Goal: Task Accomplishment & Management: Manage account settings

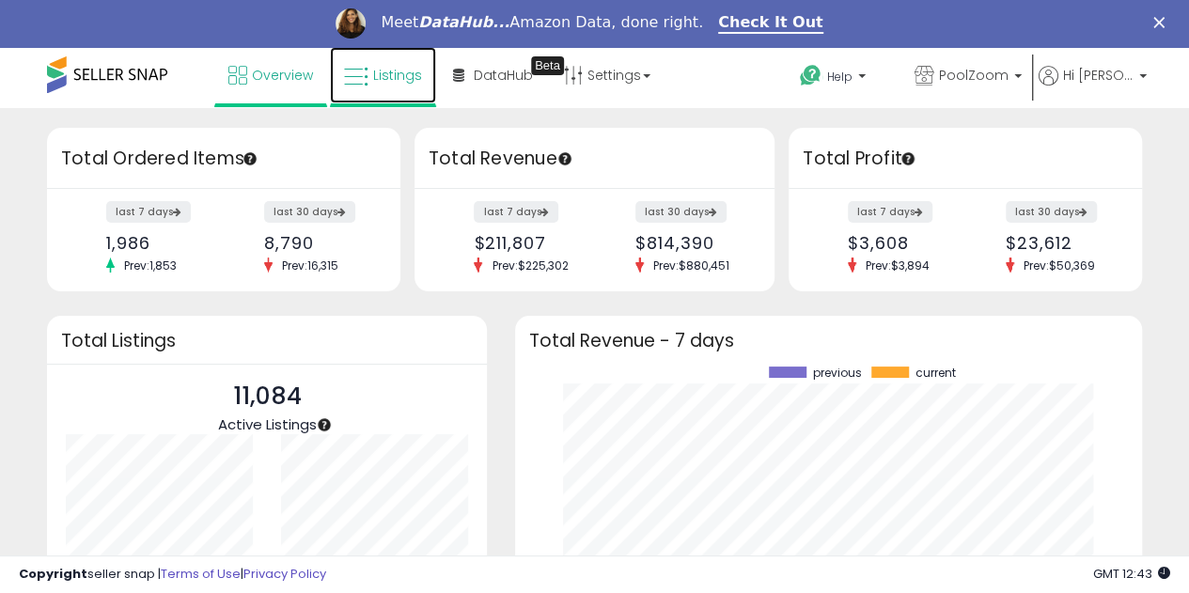
click at [389, 70] on span "Listings" at bounding box center [397, 75] width 49 height 19
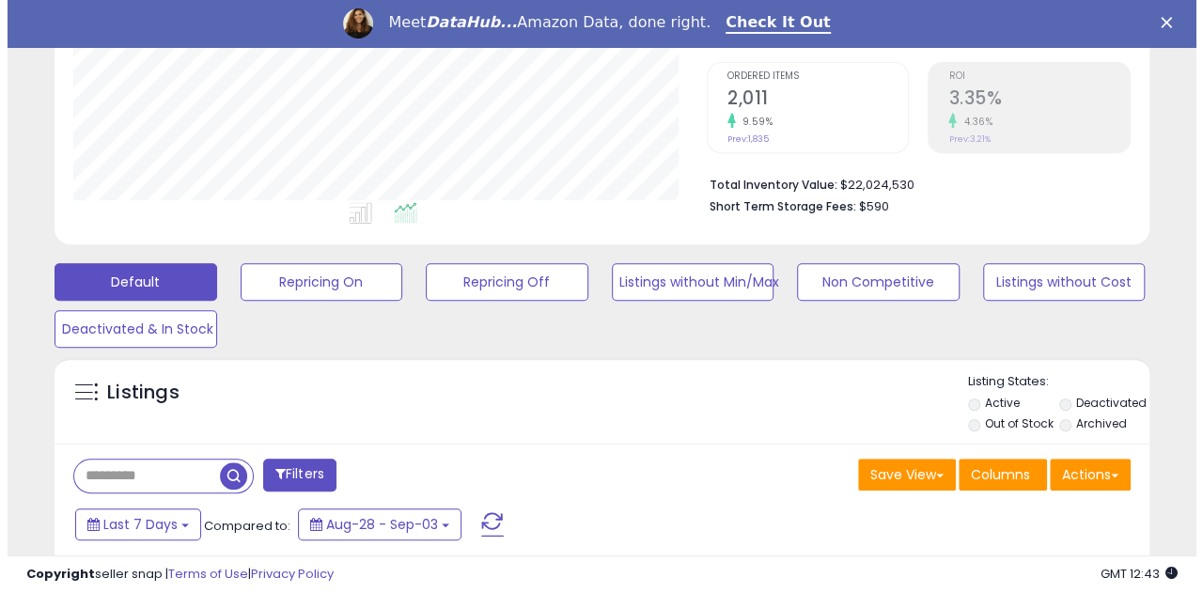
scroll to position [385, 634]
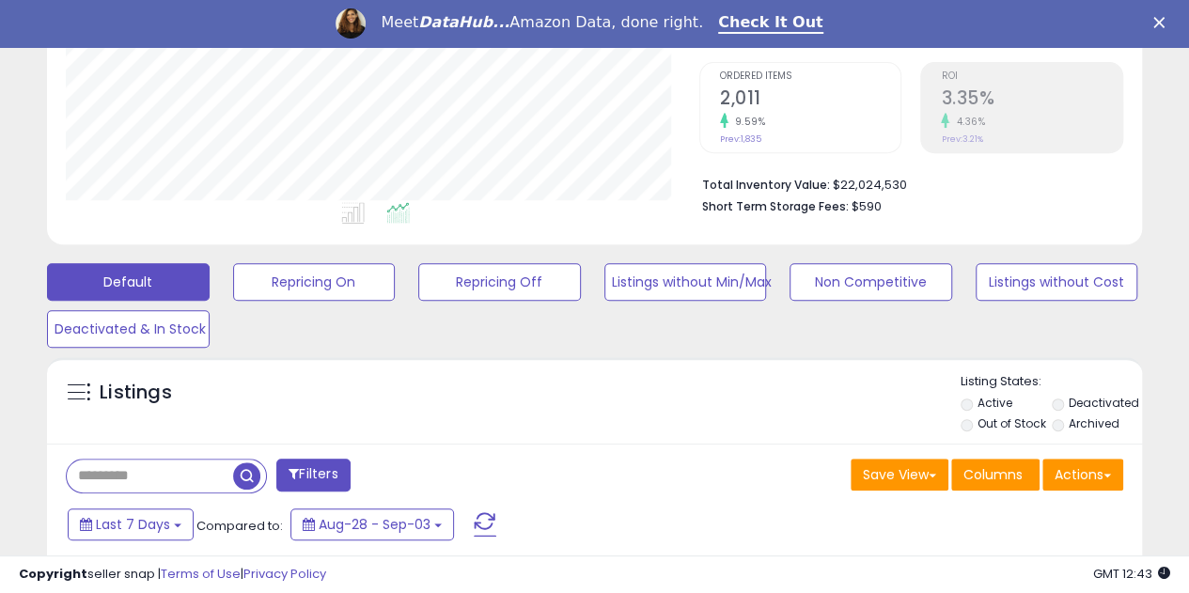
click at [88, 474] on input "text" at bounding box center [150, 476] width 166 height 33
click at [88, 474] on input "text" at bounding box center [191, 476] width 248 height 33
paste input "**********"
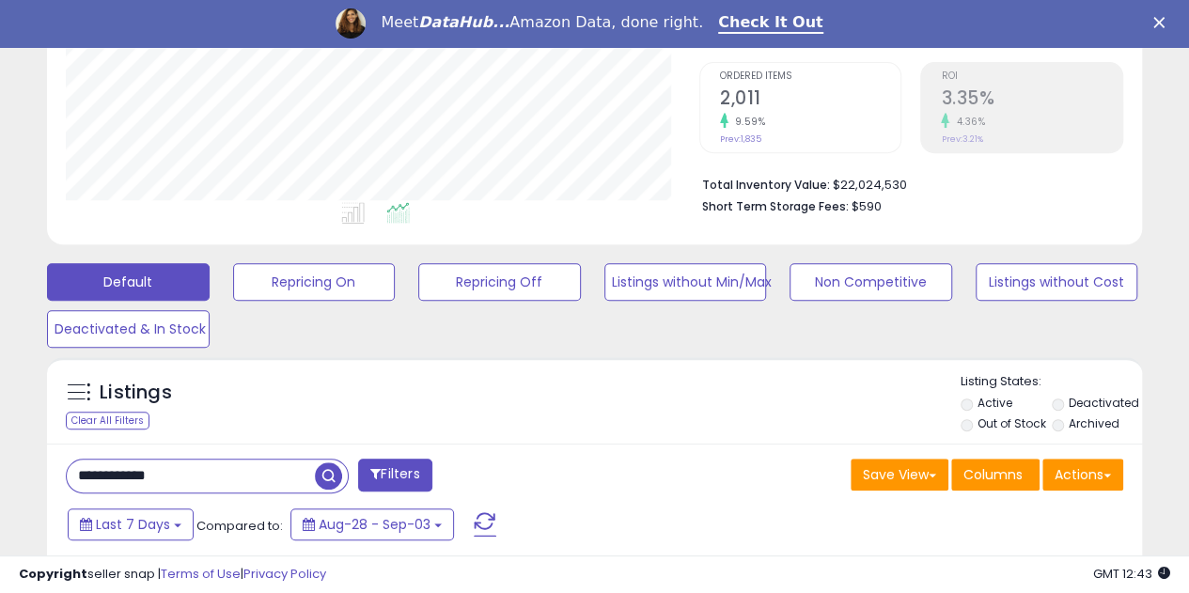
type input "**********"
click at [332, 476] on span "button" at bounding box center [328, 475] width 27 height 27
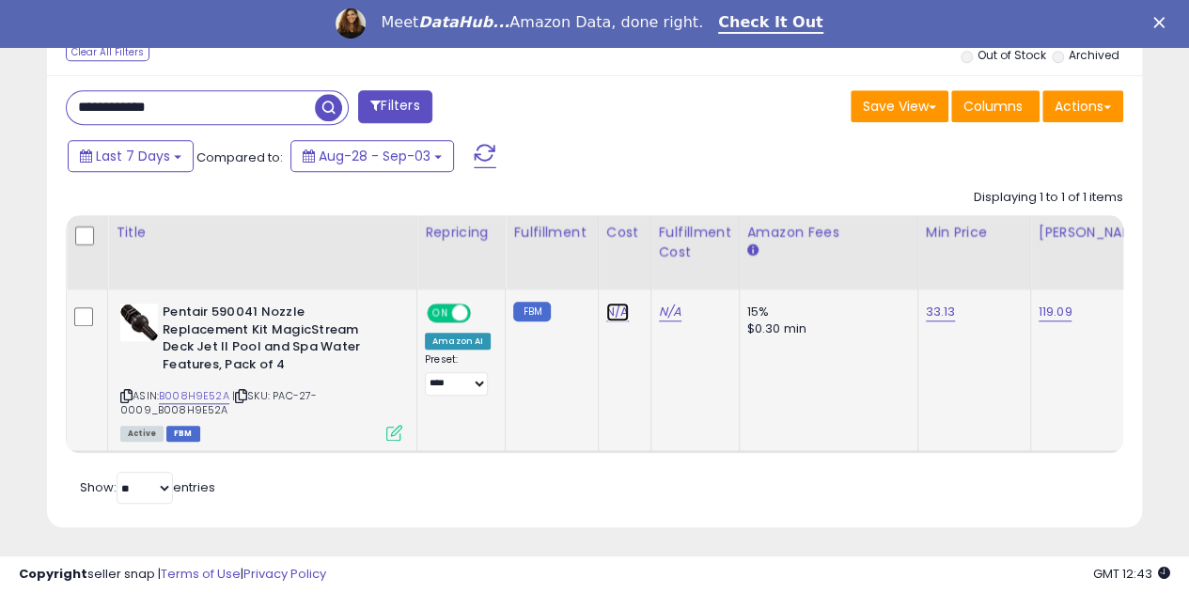
click at [616, 314] on link "N/A" at bounding box center [617, 312] width 23 height 19
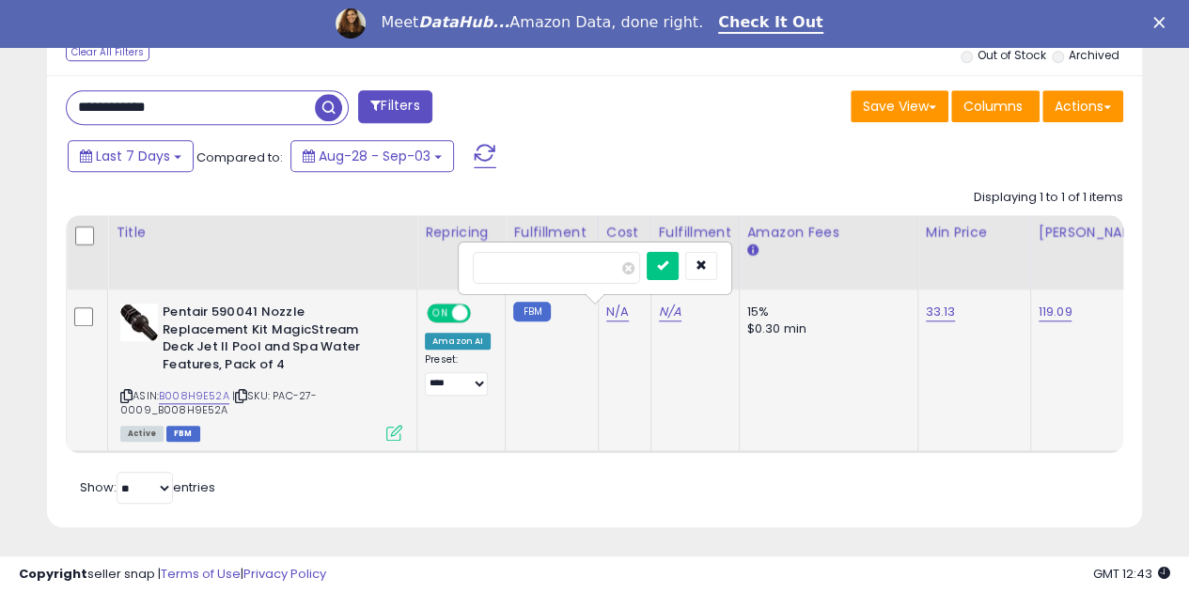
click at [798, 402] on td "15% $0.30 min" at bounding box center [828, 371] width 179 height 163
click at [619, 314] on link "N/A" at bounding box center [617, 312] width 23 height 19
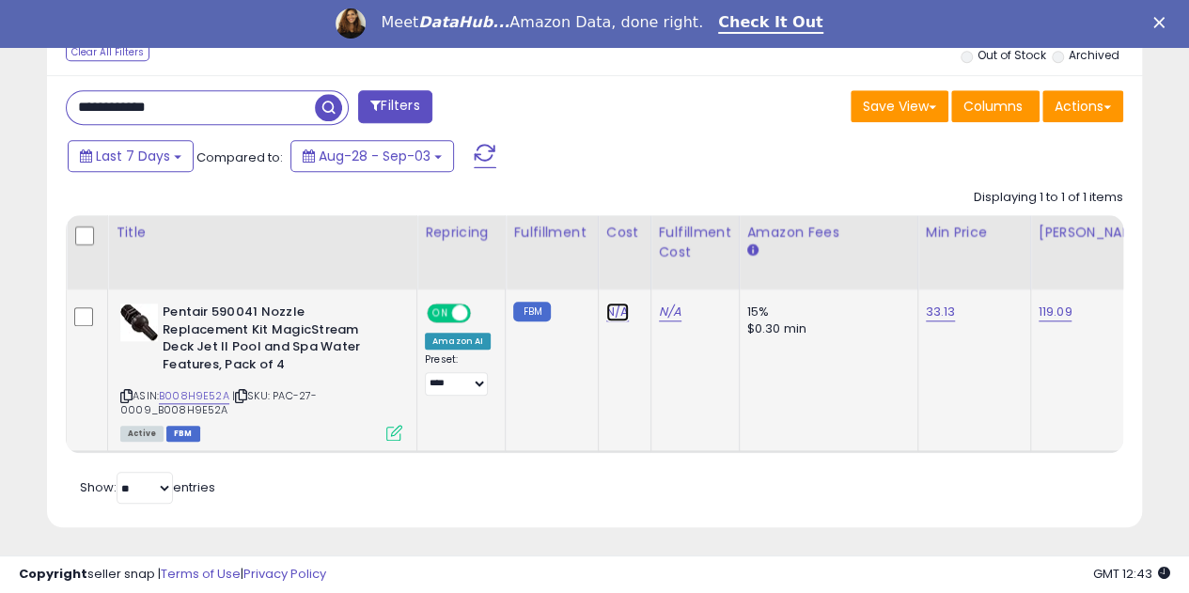
click at [617, 316] on link "N/A" at bounding box center [617, 312] width 23 height 19
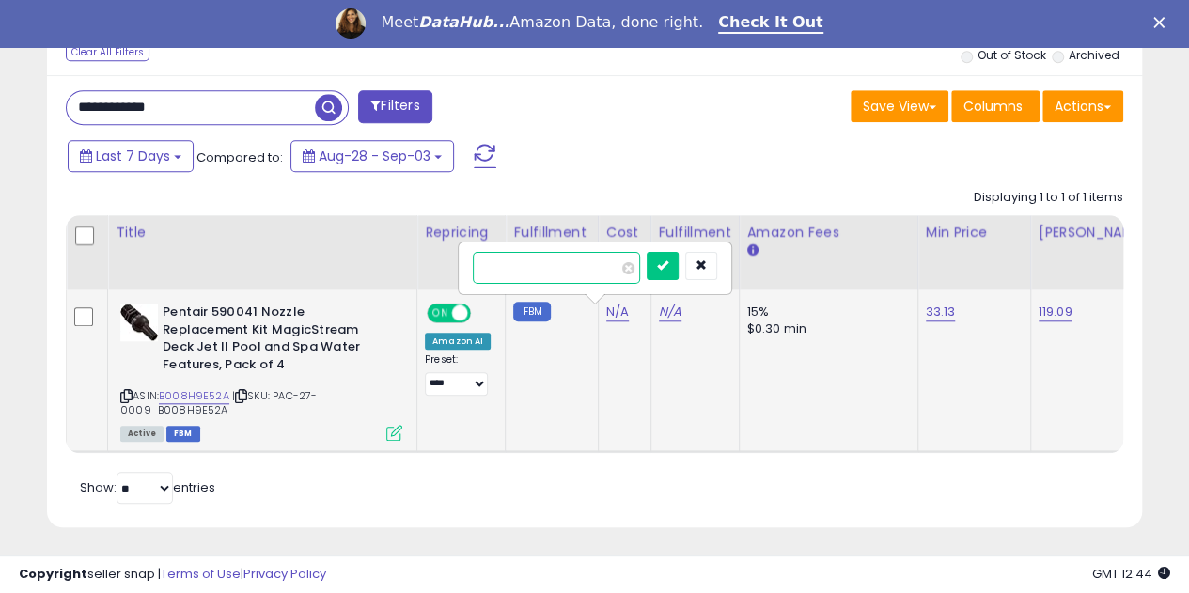
type input "*****"
click at [668, 262] on icon "submit" at bounding box center [662, 264] width 11 height 11
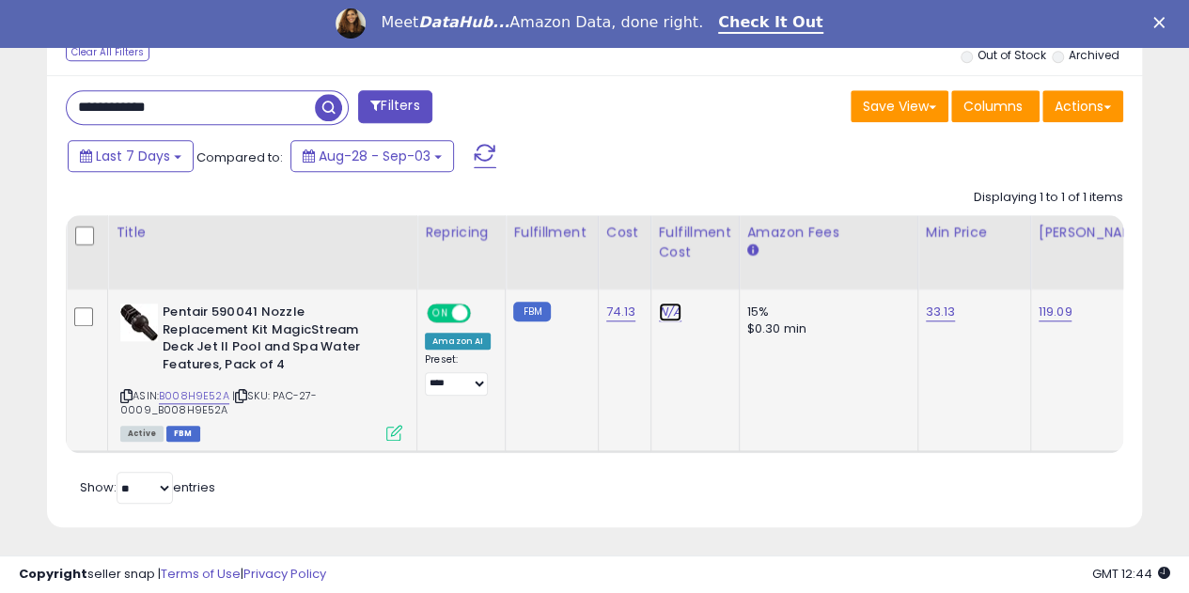
click at [666, 318] on link "N/A" at bounding box center [670, 312] width 23 height 19
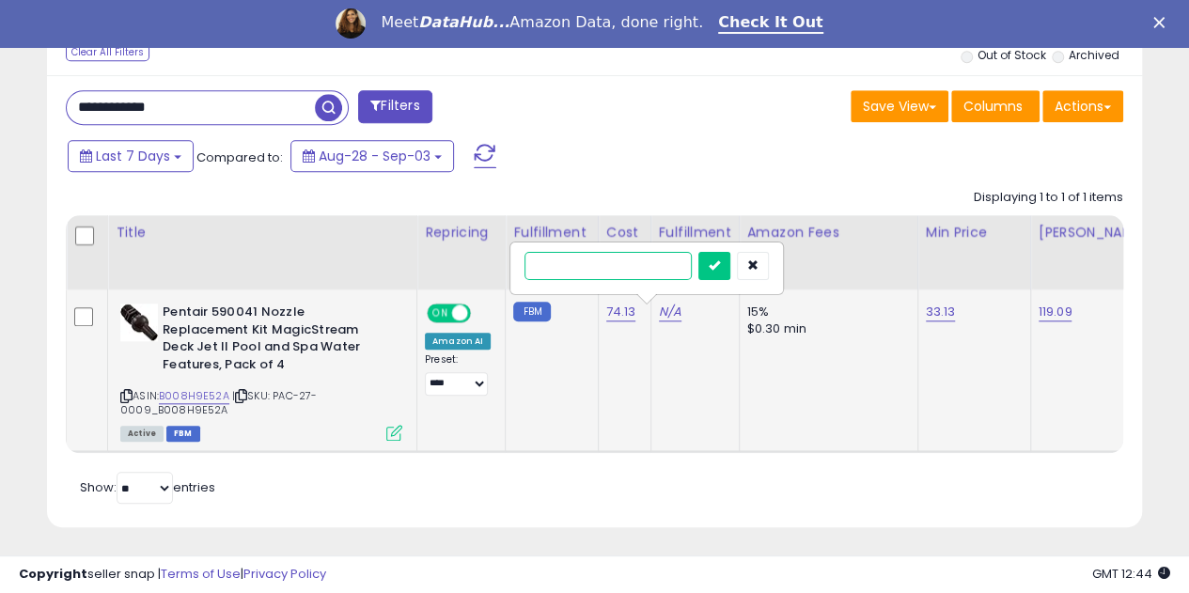
type input "*"
click at [730, 252] on button "submit" at bounding box center [714, 266] width 32 height 28
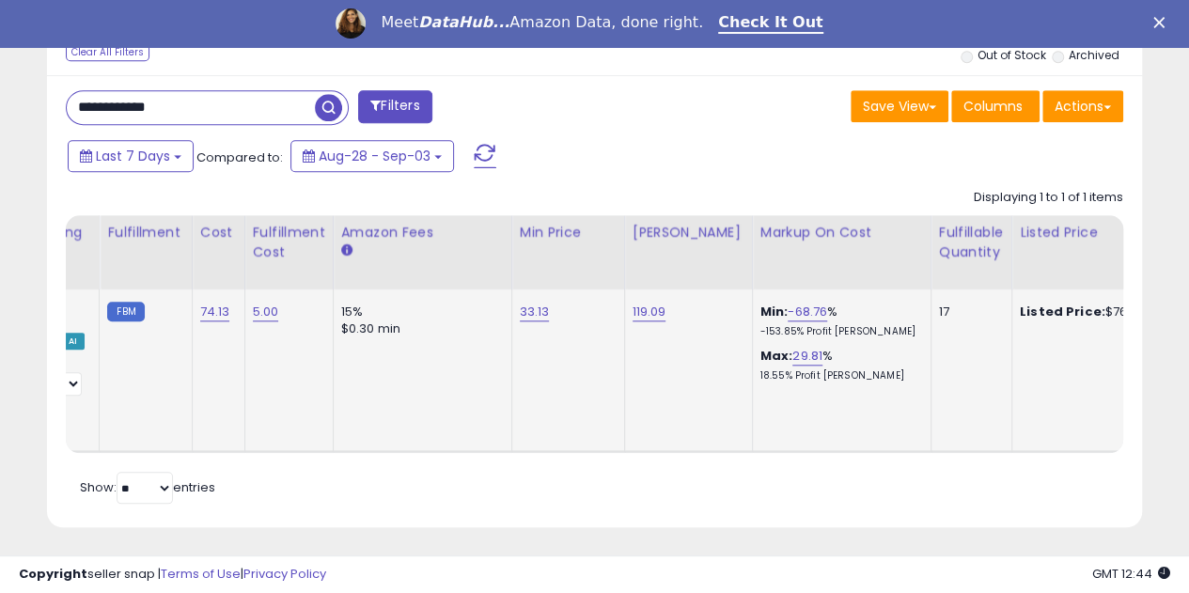
scroll to position [0, 385]
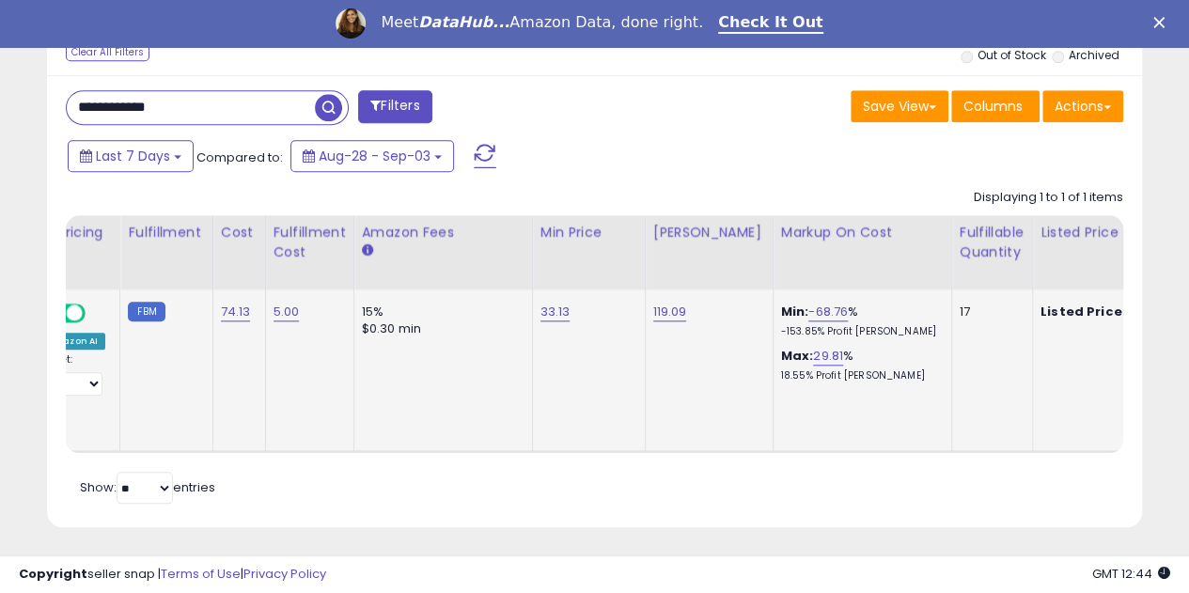
click at [808, 316] on link "-68.76" at bounding box center [827, 312] width 39 height 19
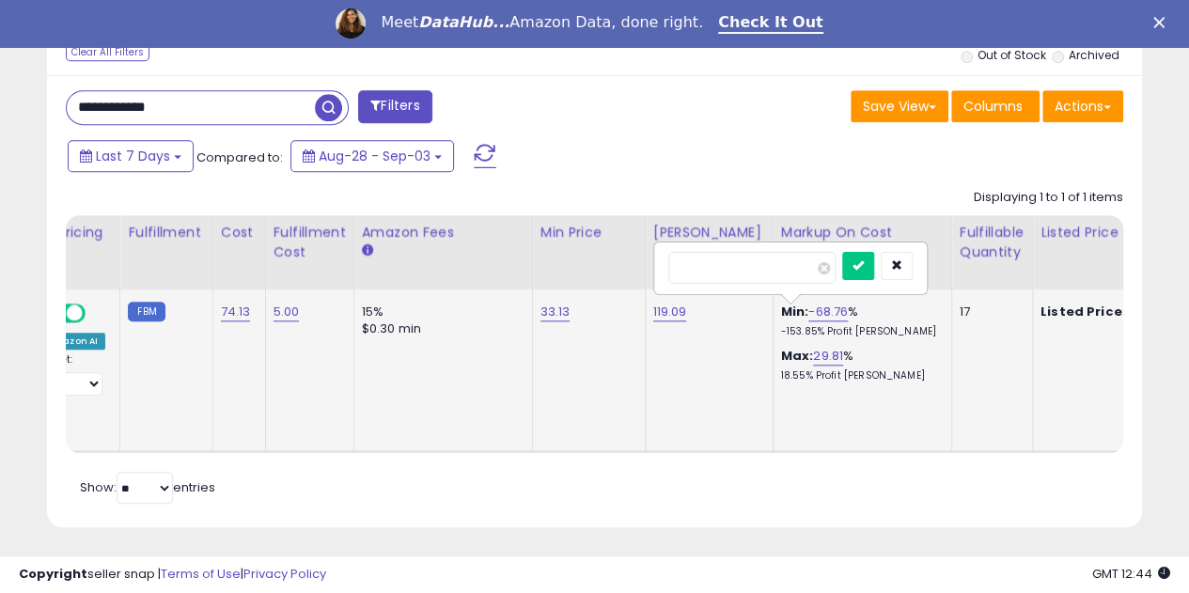
click at [842, 252] on button "submit" at bounding box center [858, 266] width 32 height 28
type input "**"
click button "submit" at bounding box center [858, 266] width 32 height 28
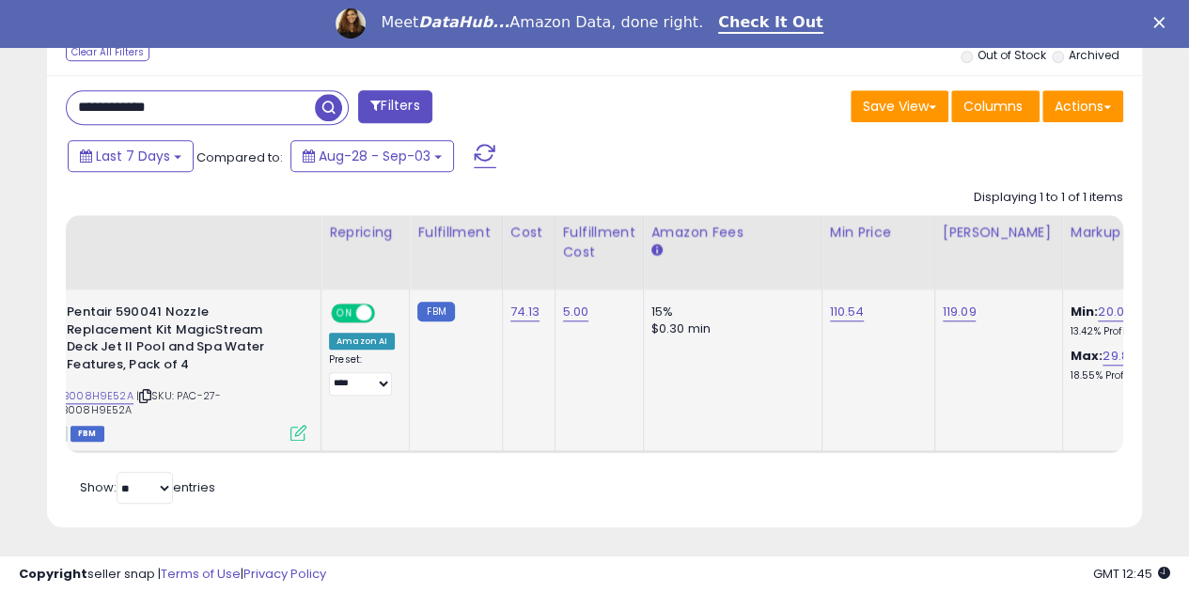
scroll to position [0, 96]
